Goal: Communication & Community: Ask a question

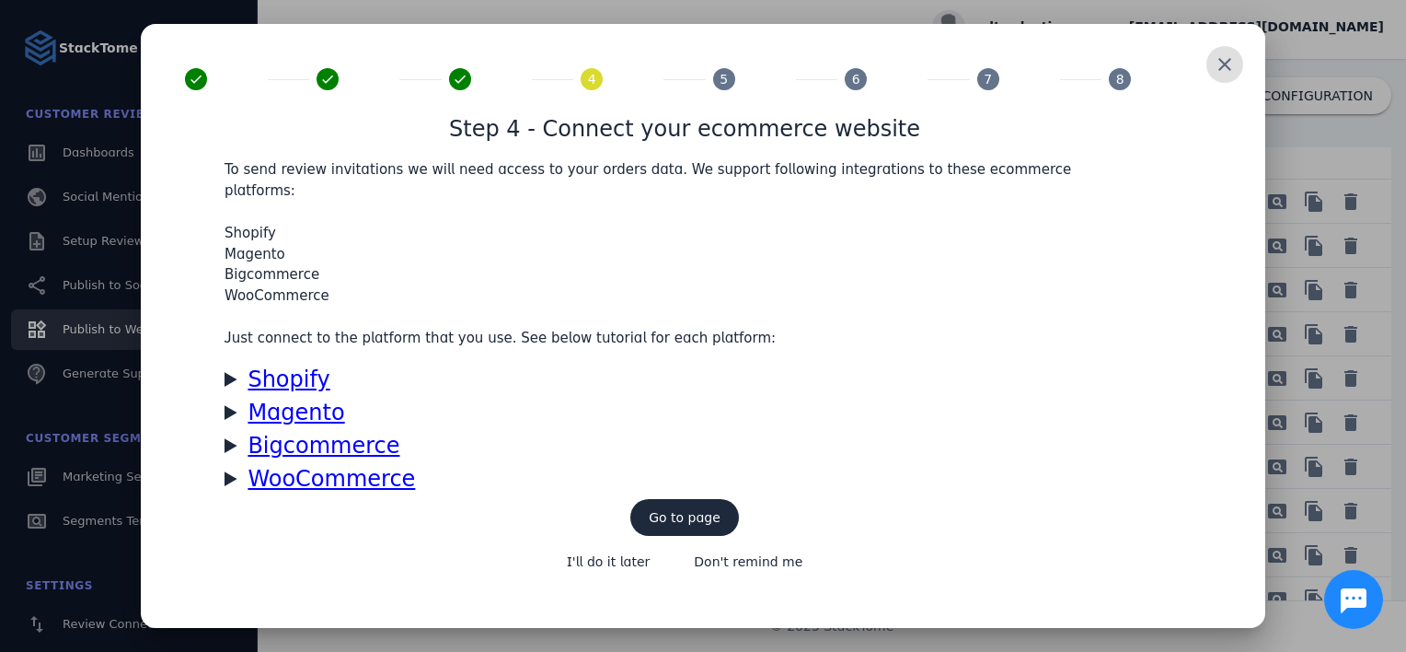
click at [1228, 72] on span at bounding box center [1225, 64] width 44 height 44
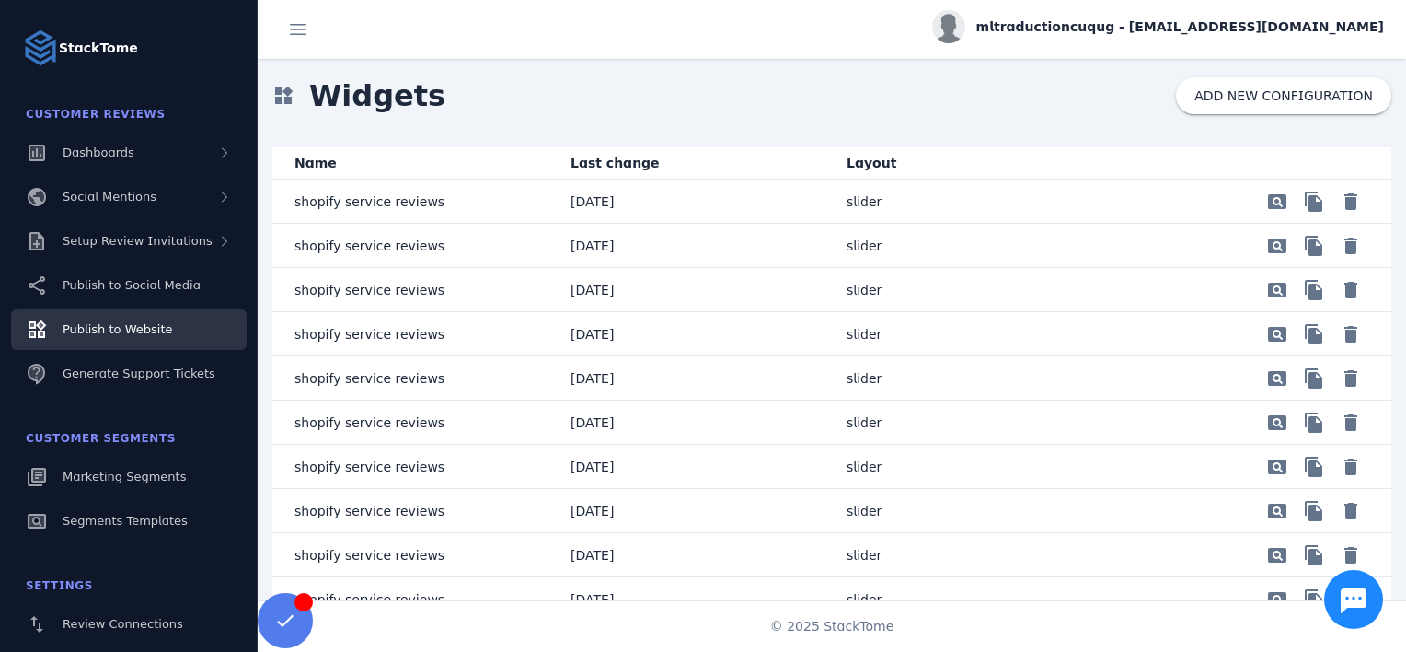
scroll to position [243, 0]
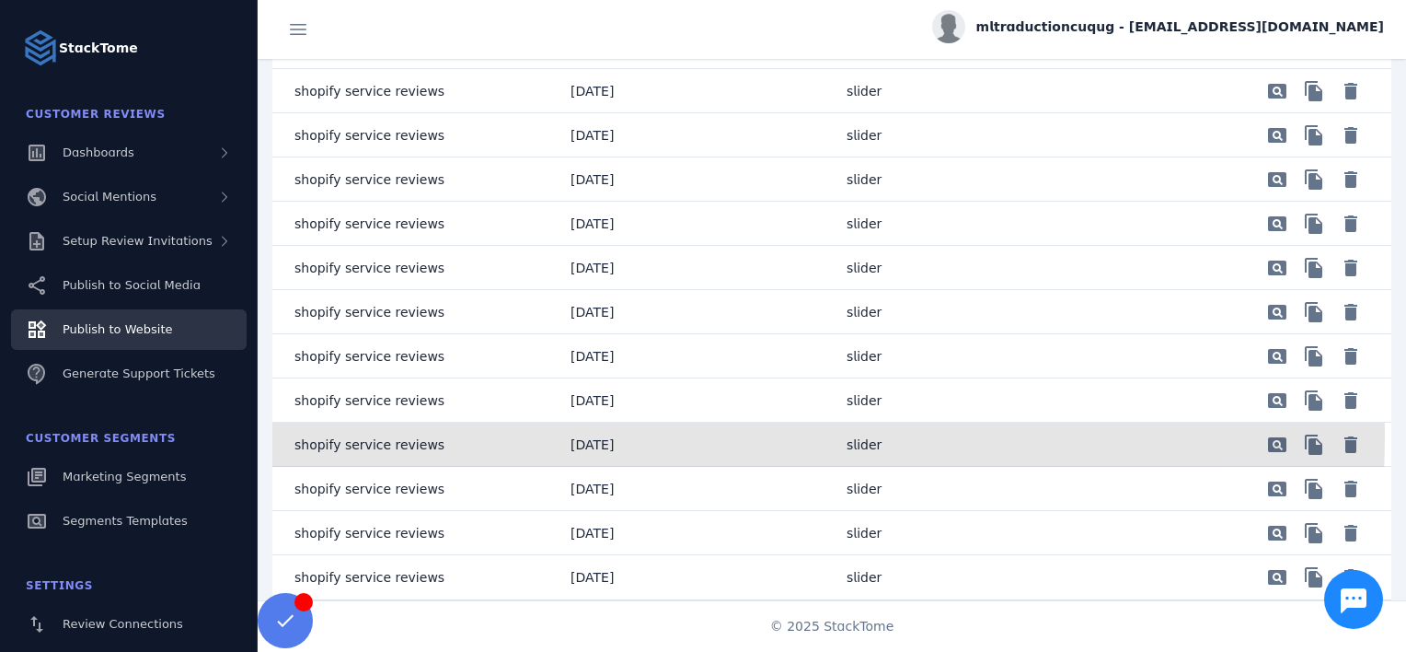
click at [482, 434] on mat-cell "shopify service reviews" at bounding box center [413, 444] width 283 height 44
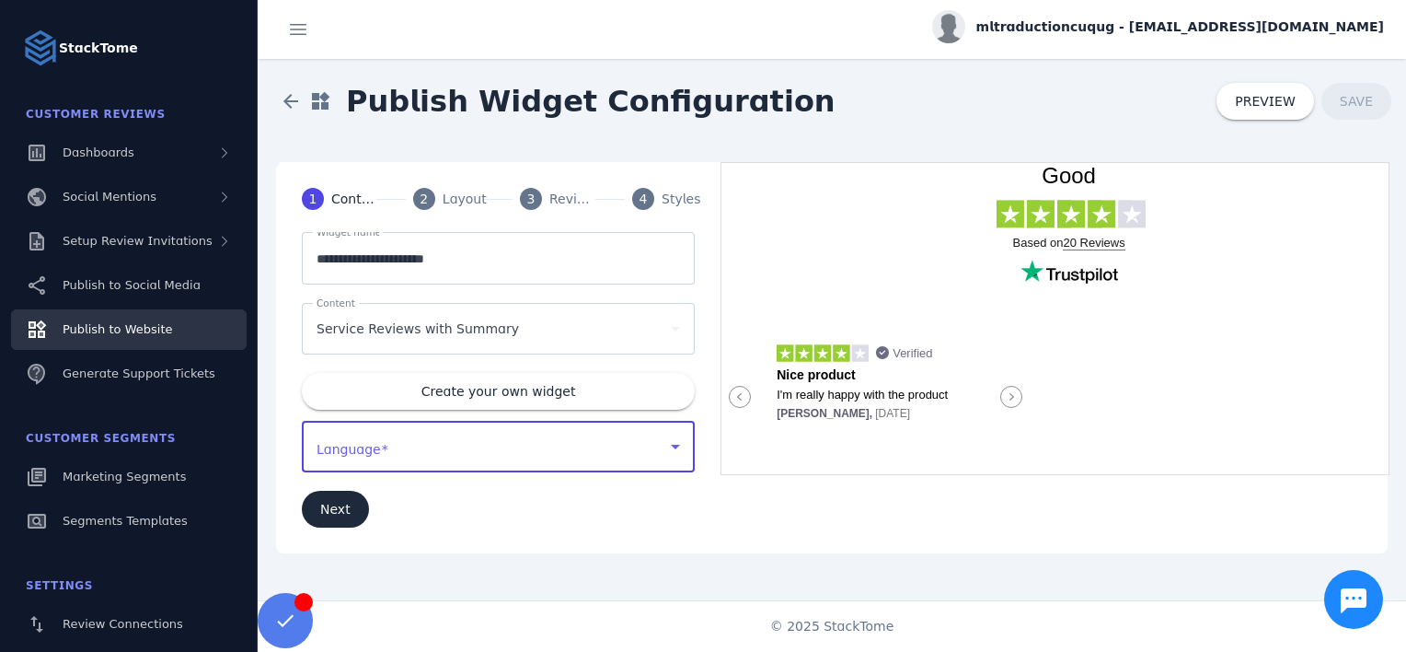
click at [437, 445] on div at bounding box center [490, 446] width 347 height 22
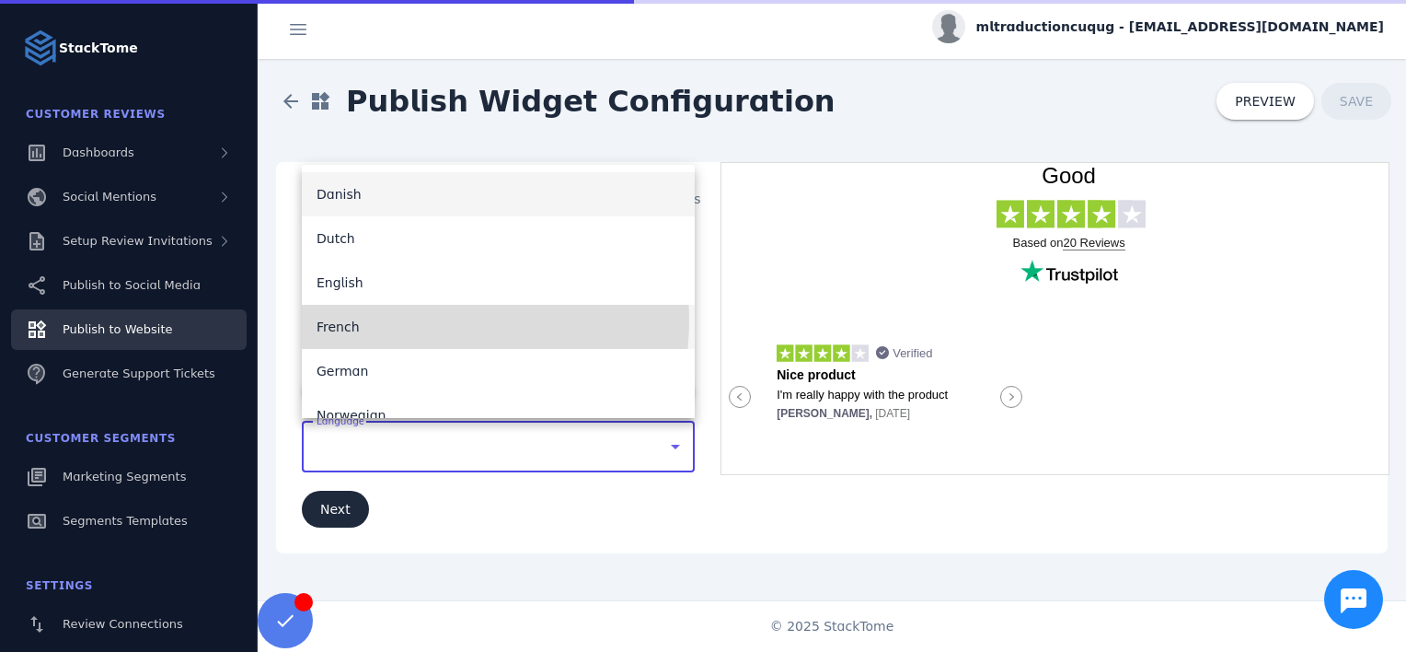
click at [422, 320] on mat-option "French" at bounding box center [498, 327] width 393 height 44
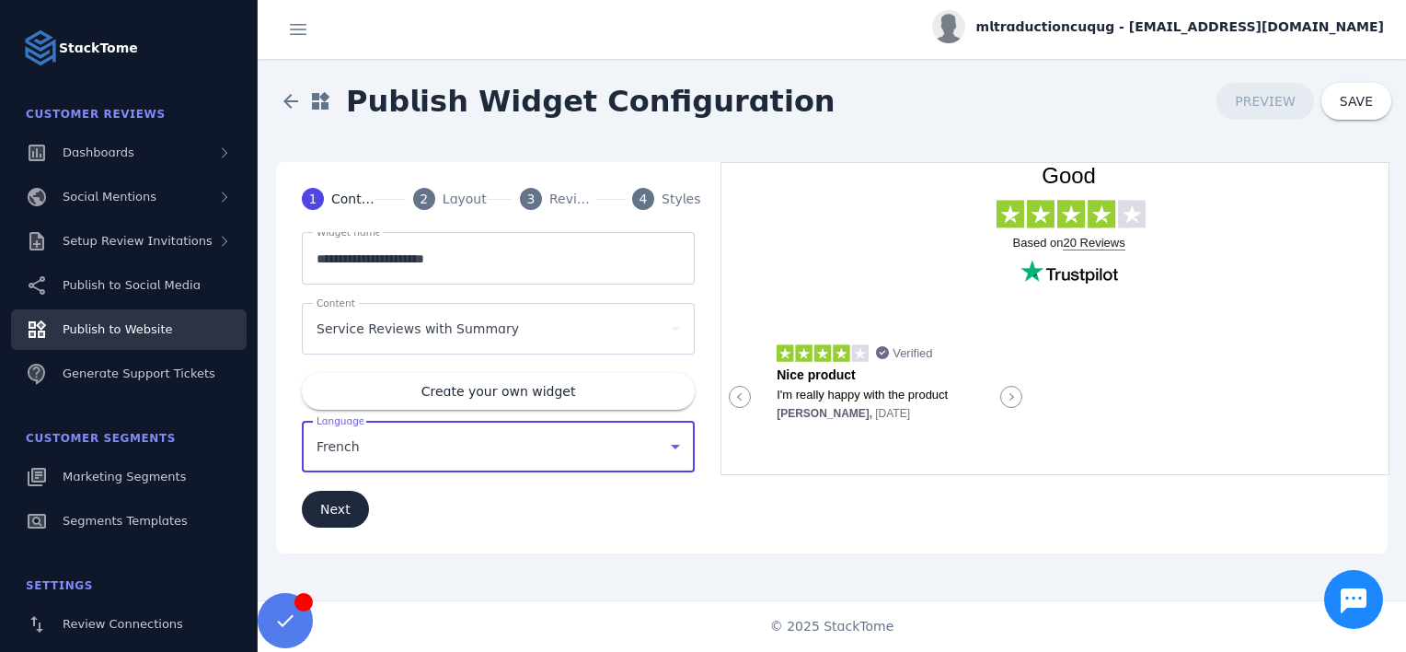
click at [457, 342] on div "Service Reviews with Summary" at bounding box center [499, 329] width 364 height 52
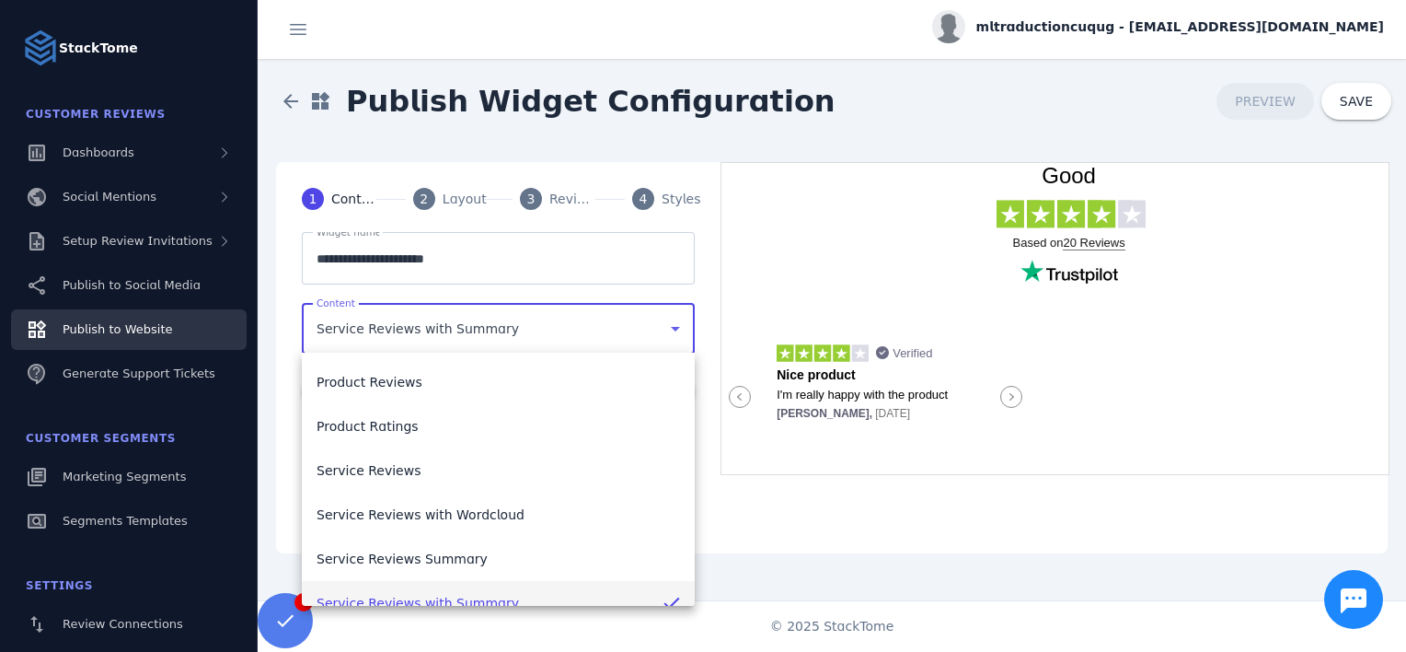
scroll to position [18, 0]
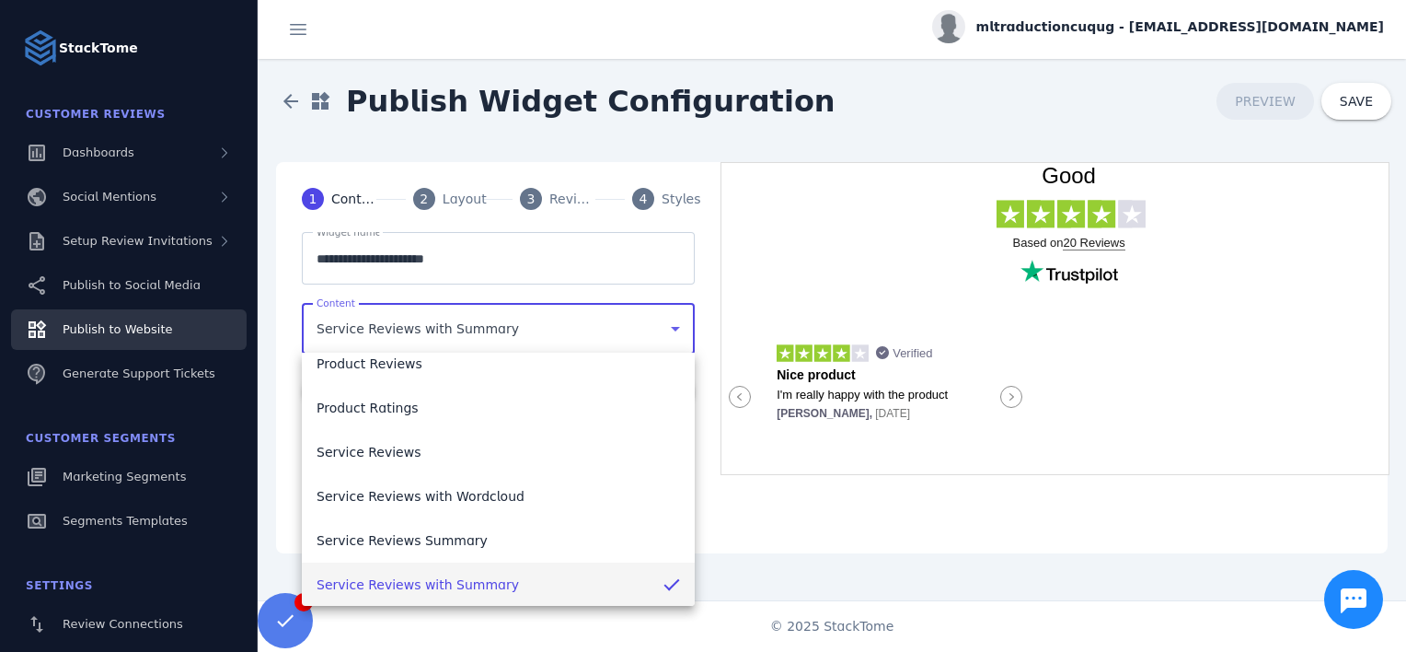
click at [457, 342] on div at bounding box center [703, 326] width 1406 height 652
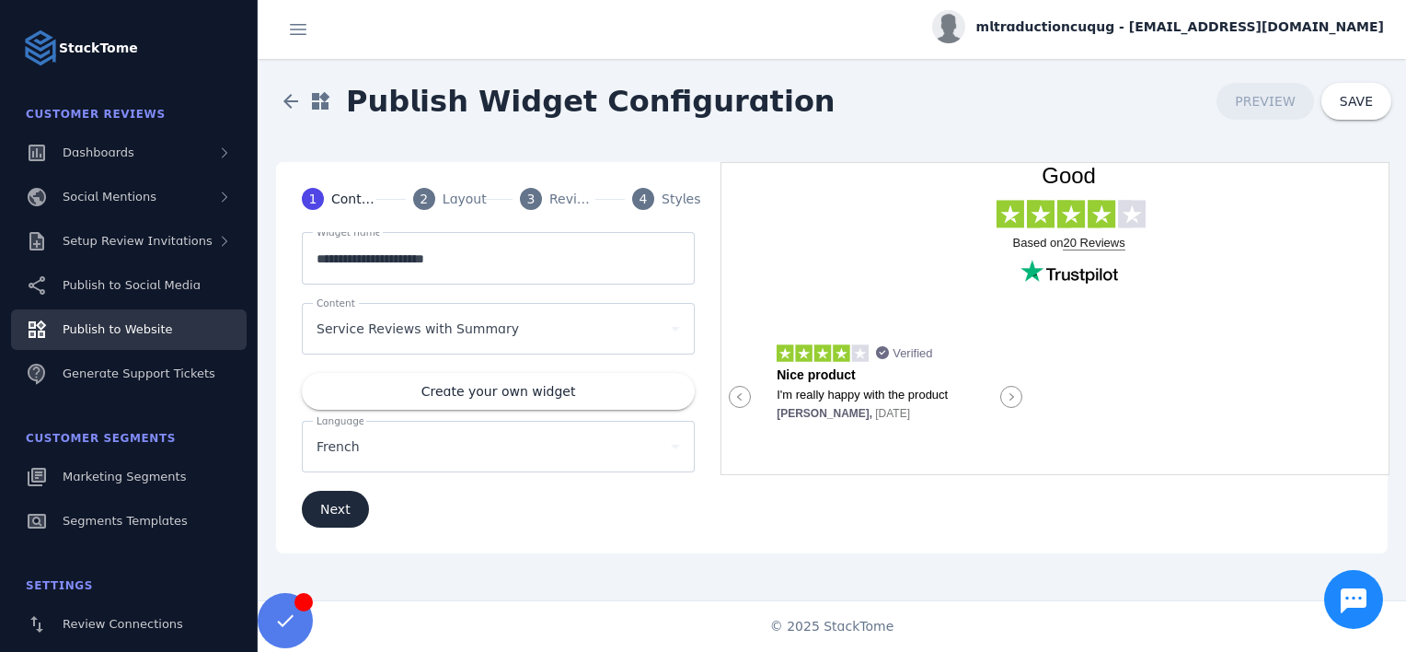
click at [457, 342] on div "Service Reviews with Summary" at bounding box center [499, 329] width 364 height 52
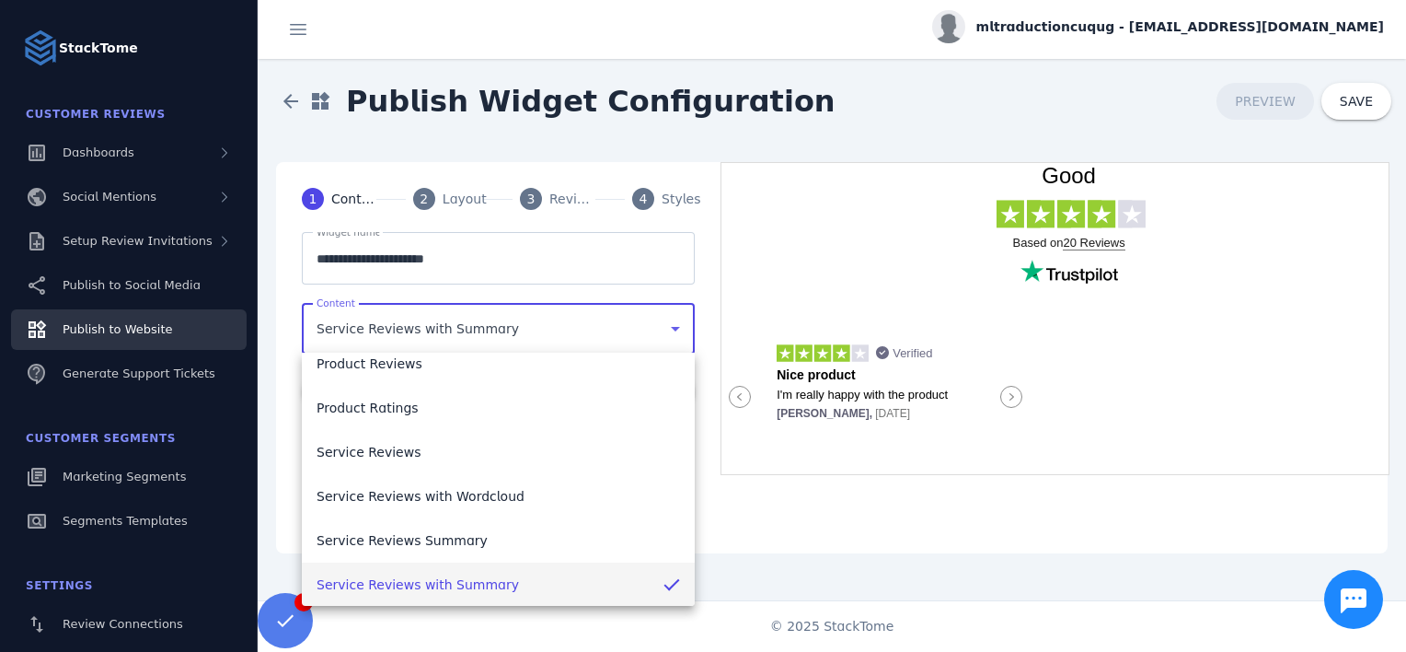
click at [457, 342] on div at bounding box center [703, 326] width 1406 height 652
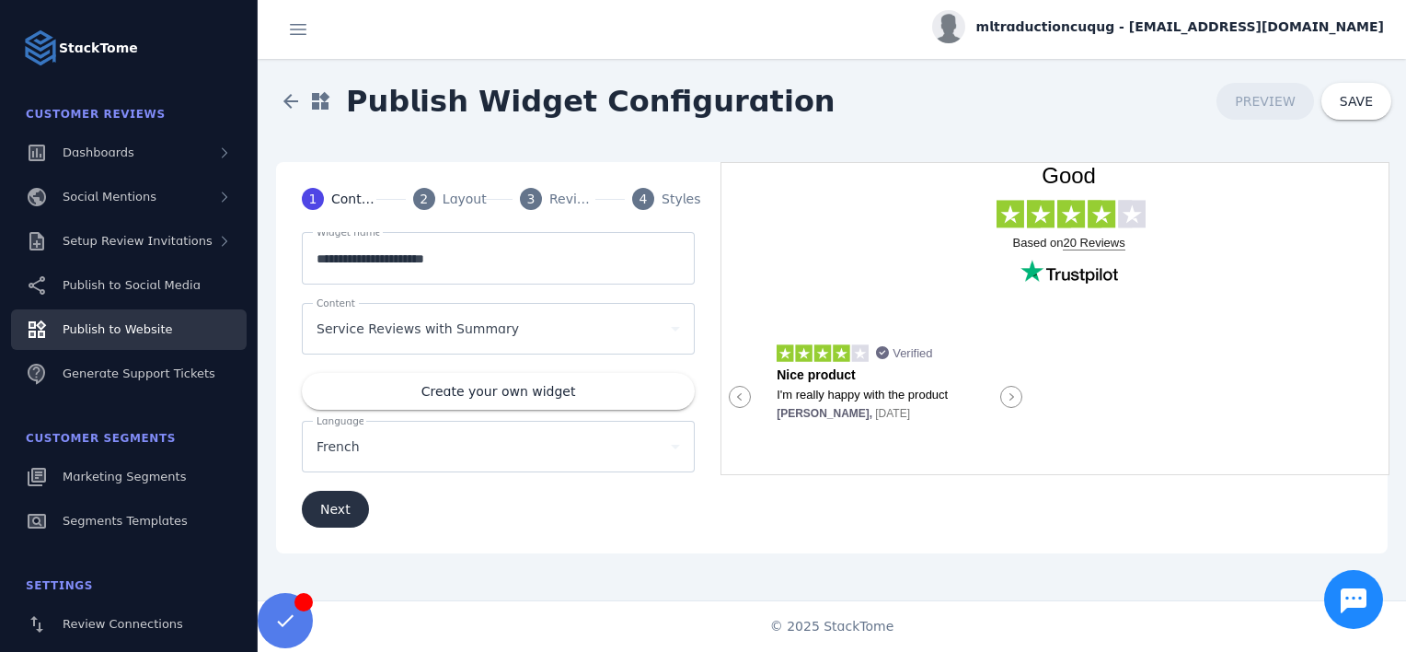
click at [342, 503] on span "Next" at bounding box center [335, 509] width 30 height 13
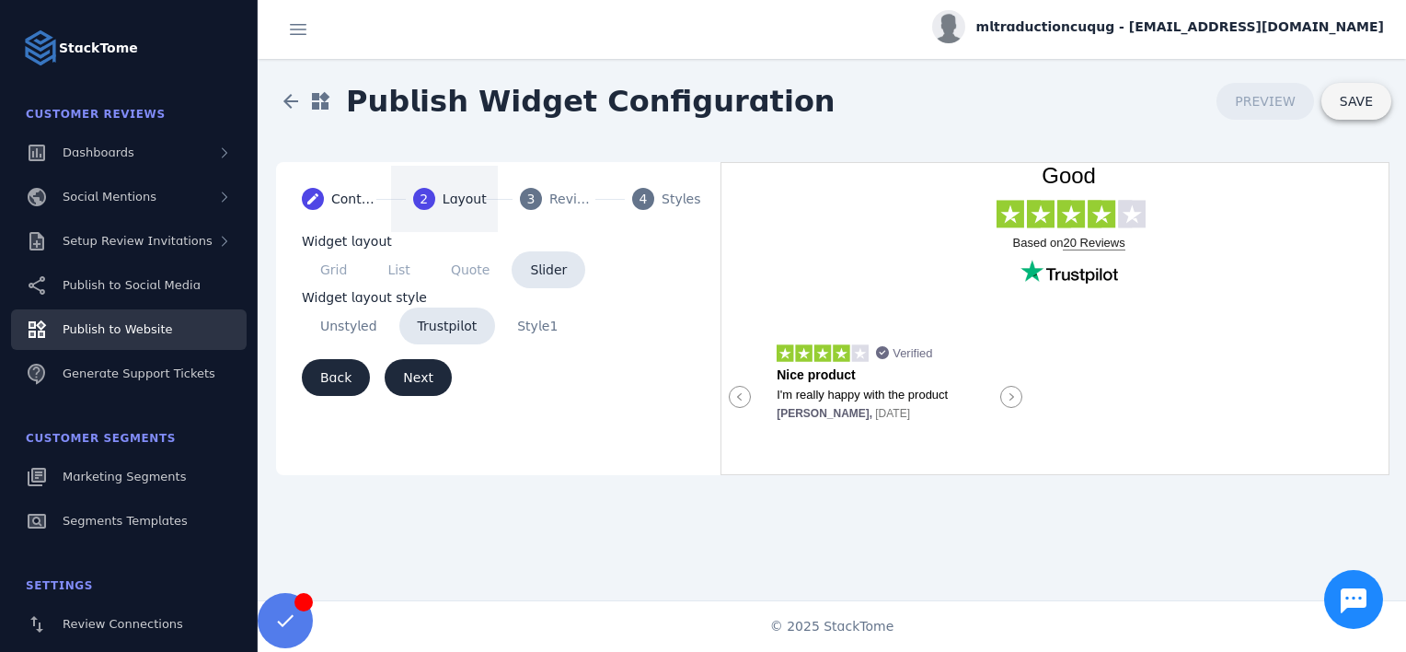
click at [1364, 104] on span "SAVE" at bounding box center [1356, 101] width 33 height 15
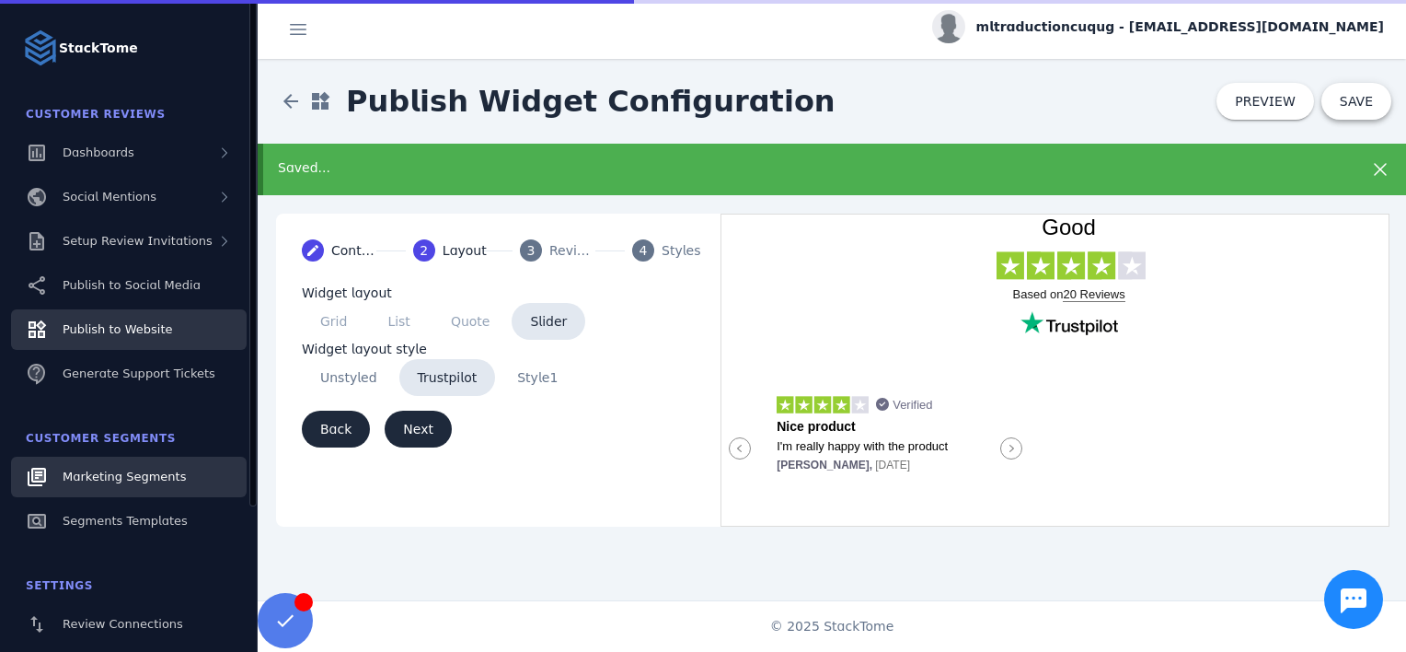
scroll to position [188, 0]
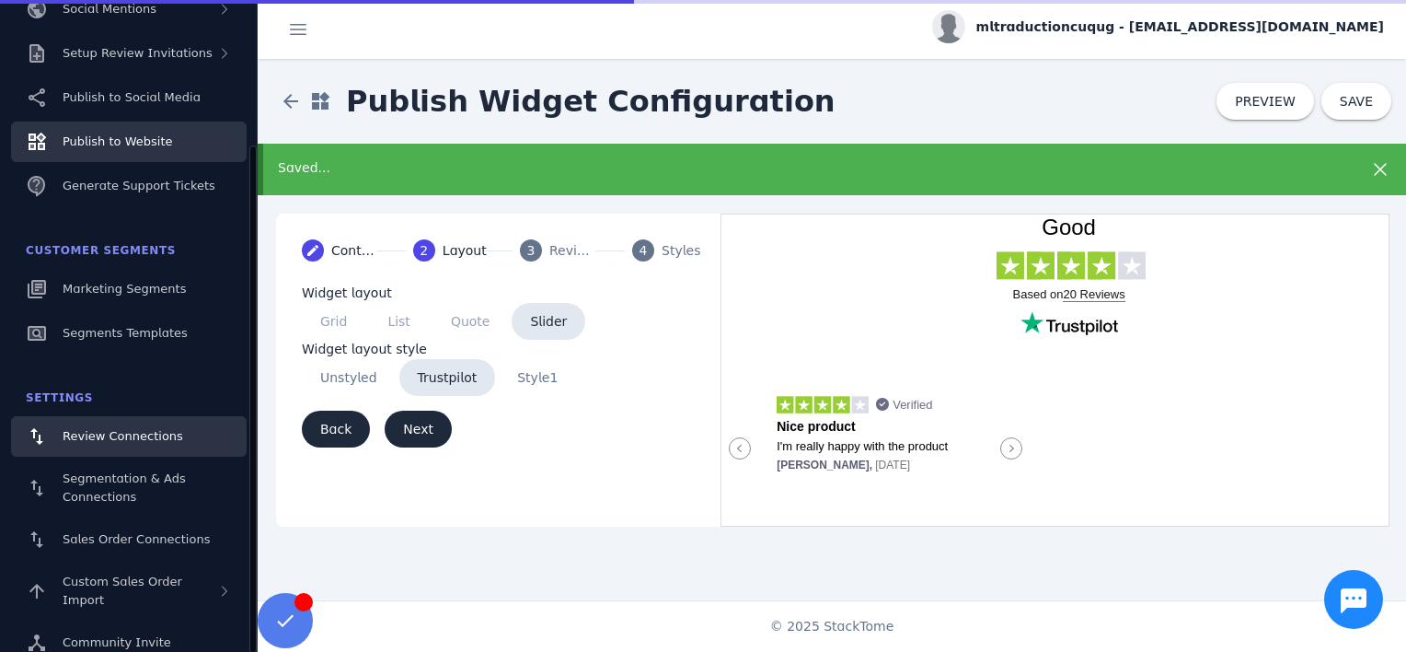
click at [138, 449] on link "Review Connections" at bounding box center [129, 436] width 236 height 40
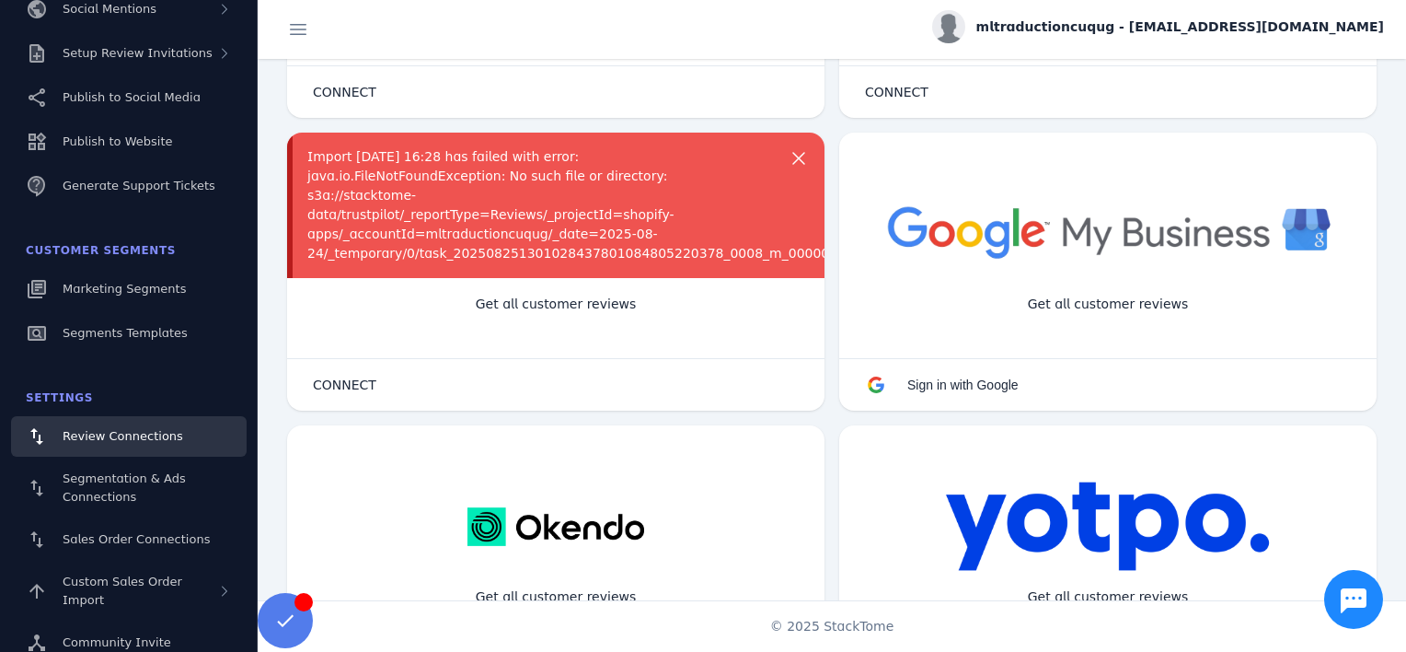
scroll to position [258, 0]
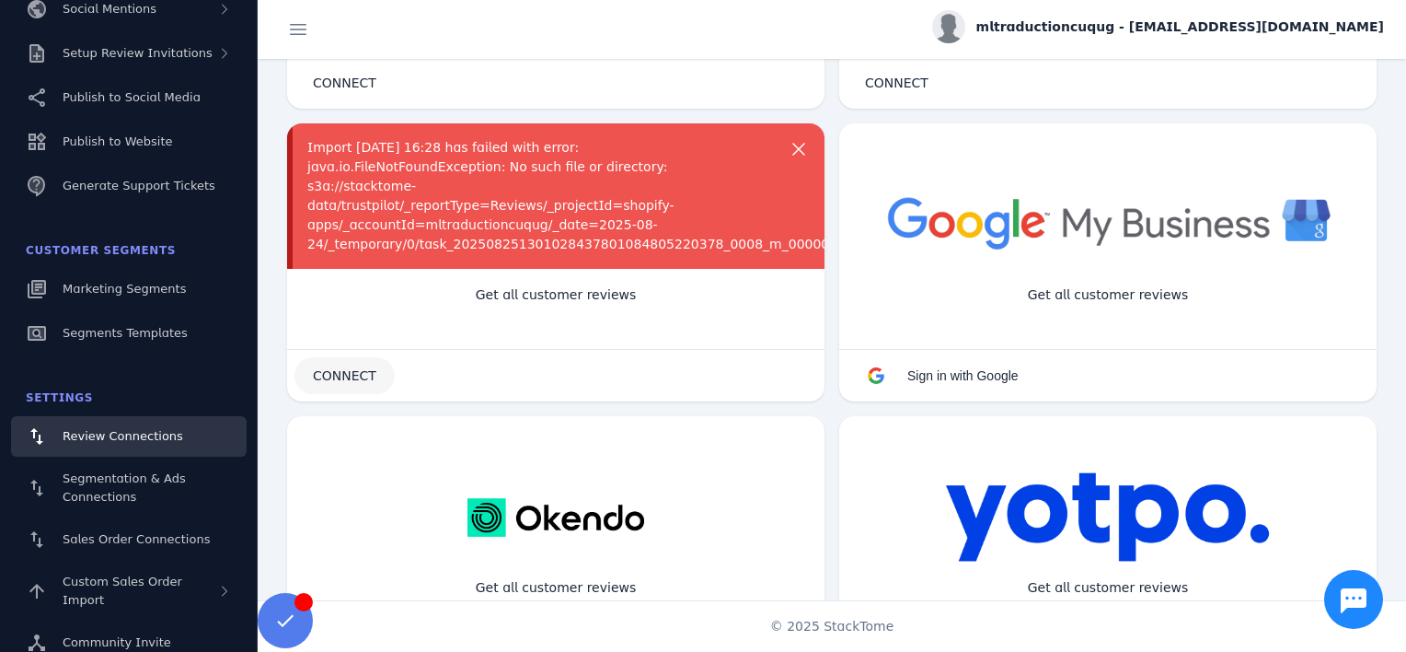
click at [352, 375] on span "CONNECT" at bounding box center [345, 375] width 64 height 13
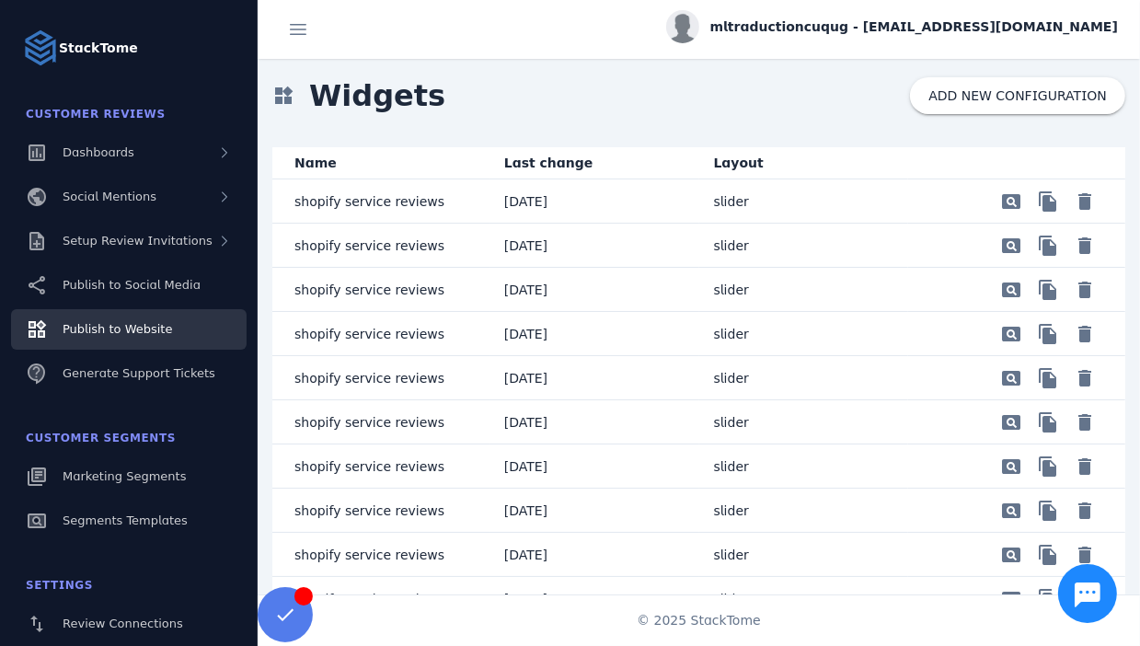
click at [1093, 601] on icon "Chat button" at bounding box center [1088, 595] width 26 height 25
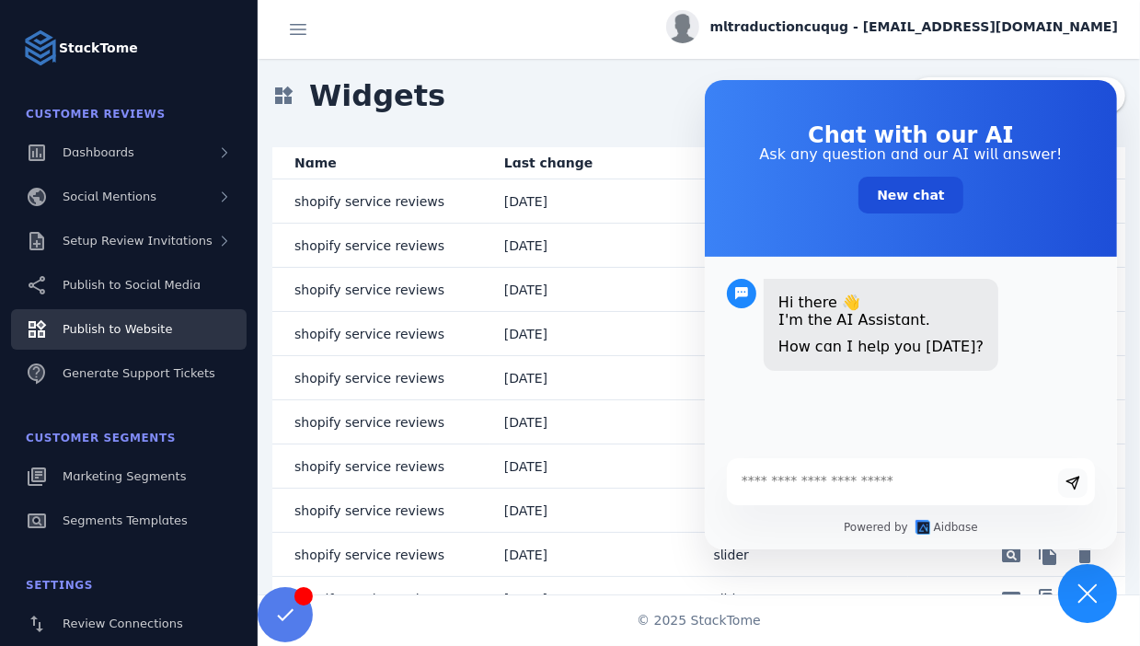
click at [872, 476] on textarea at bounding box center [891, 481] width 328 height 17
type textarea "**********"
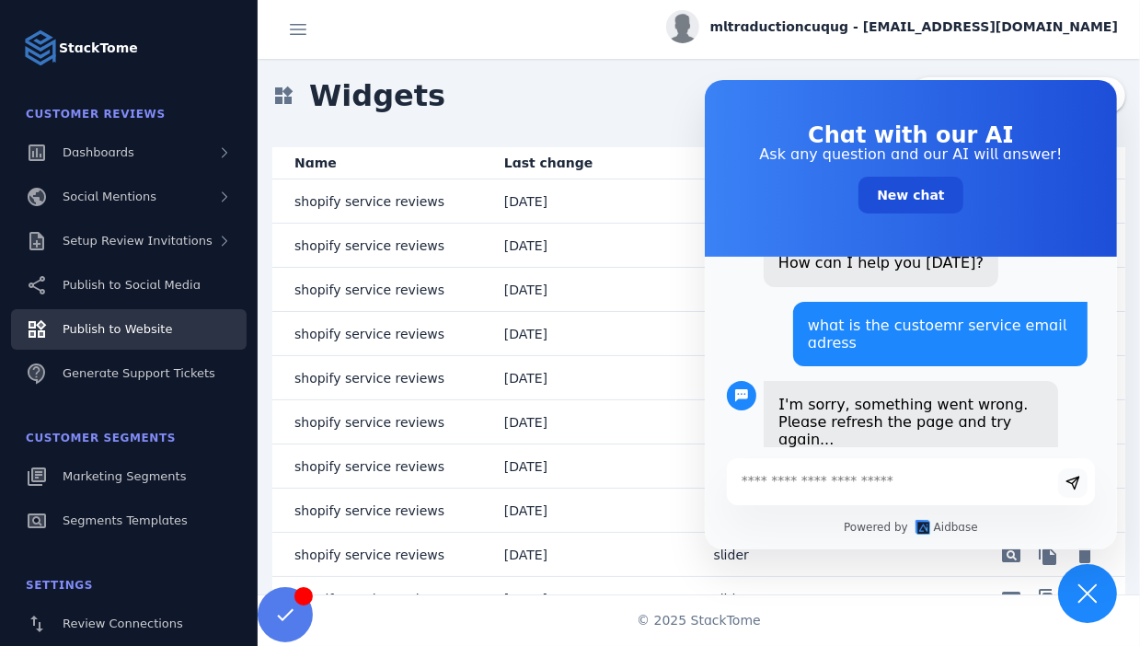
scroll to position [108, 0]
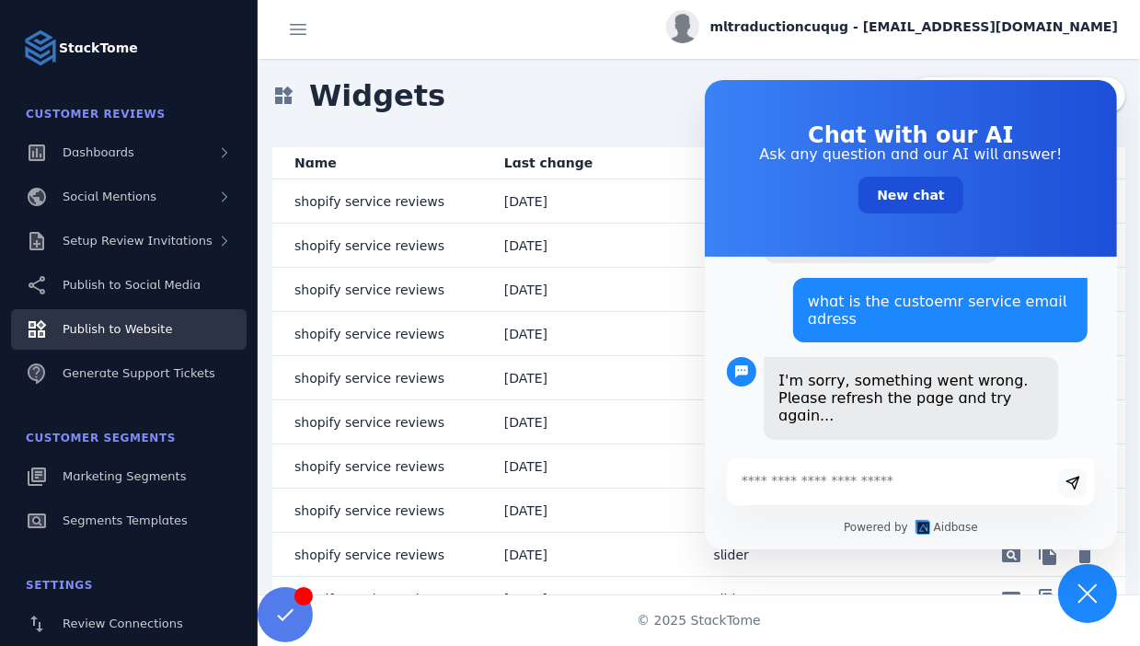
click at [896, 295] on p "what is the custoemr service email adress" at bounding box center [940, 310] width 265 height 35
click at [897, 476] on textarea at bounding box center [891, 481] width 328 height 17
paste textarea "**********"
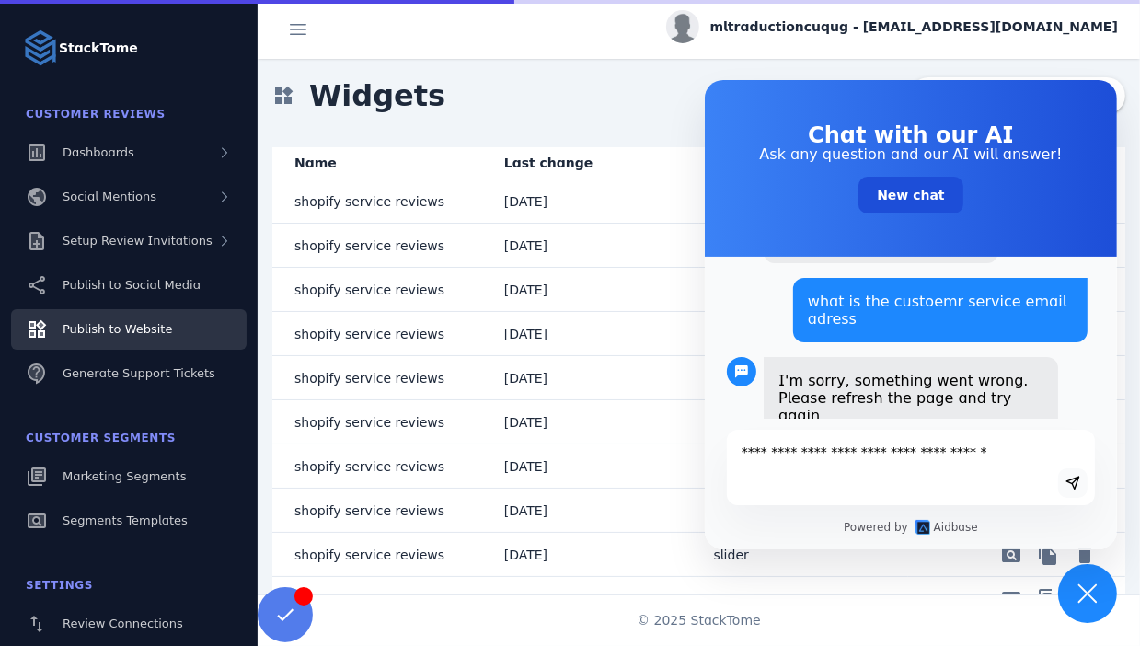
click at [835, 447] on textarea "**********" at bounding box center [891, 468] width 328 height 46
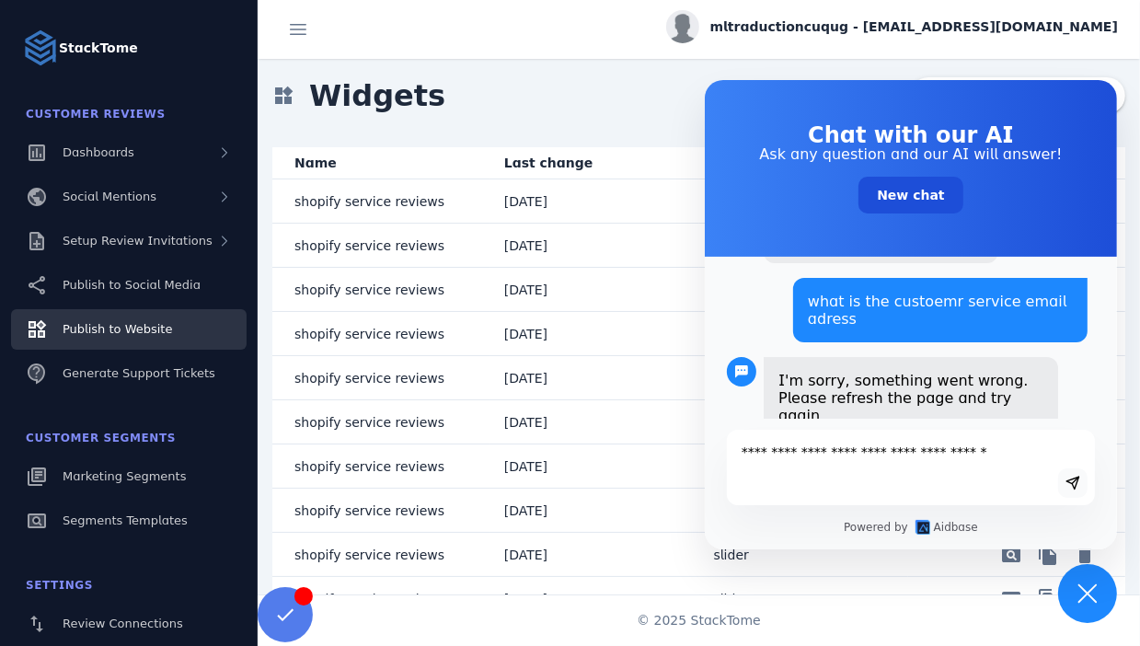
type textarea "**********"
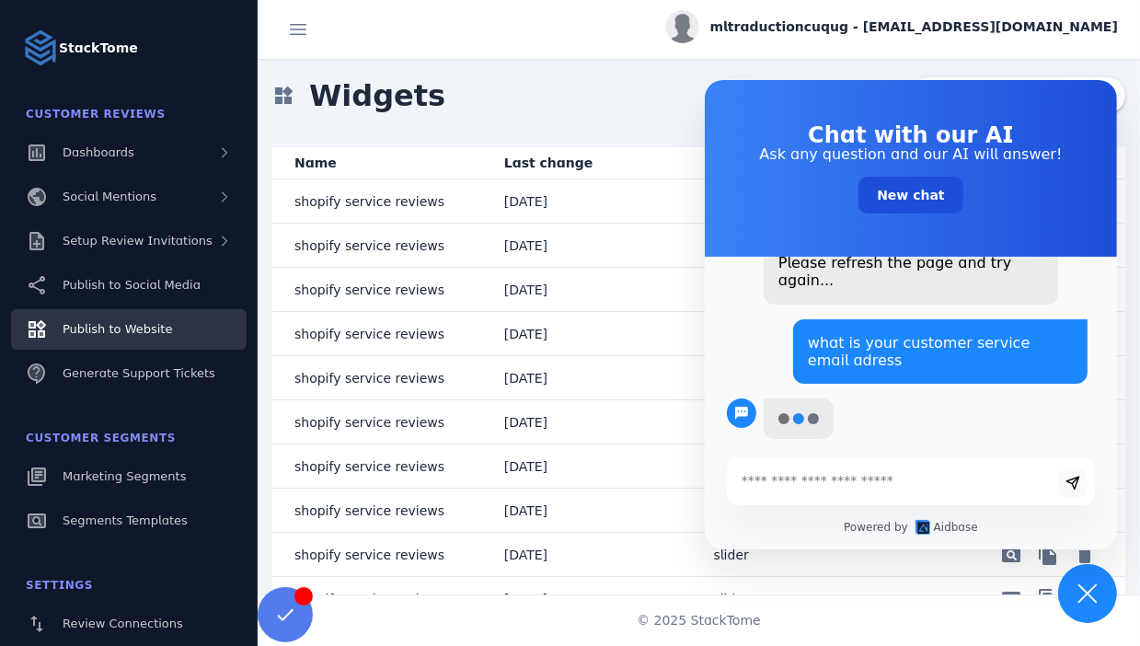
scroll to position [267, 0]
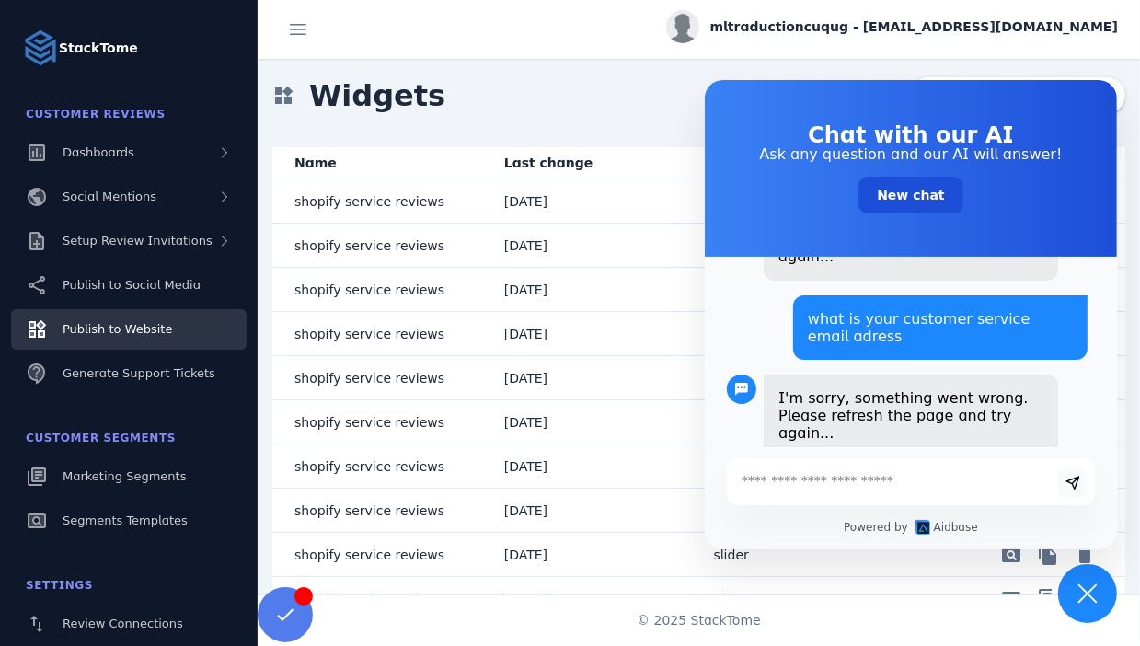
click at [1091, 597] on icon "Chat button" at bounding box center [1088, 593] width 19 height 19
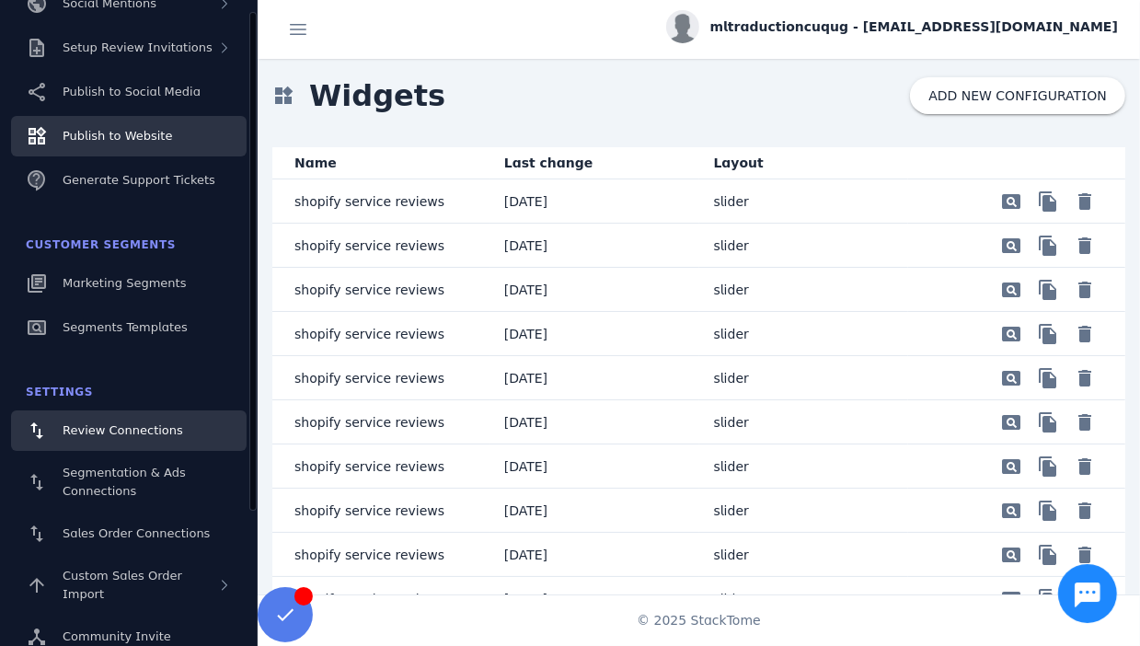
scroll to position [0, 0]
